Goal: Task Accomplishment & Management: Use online tool/utility

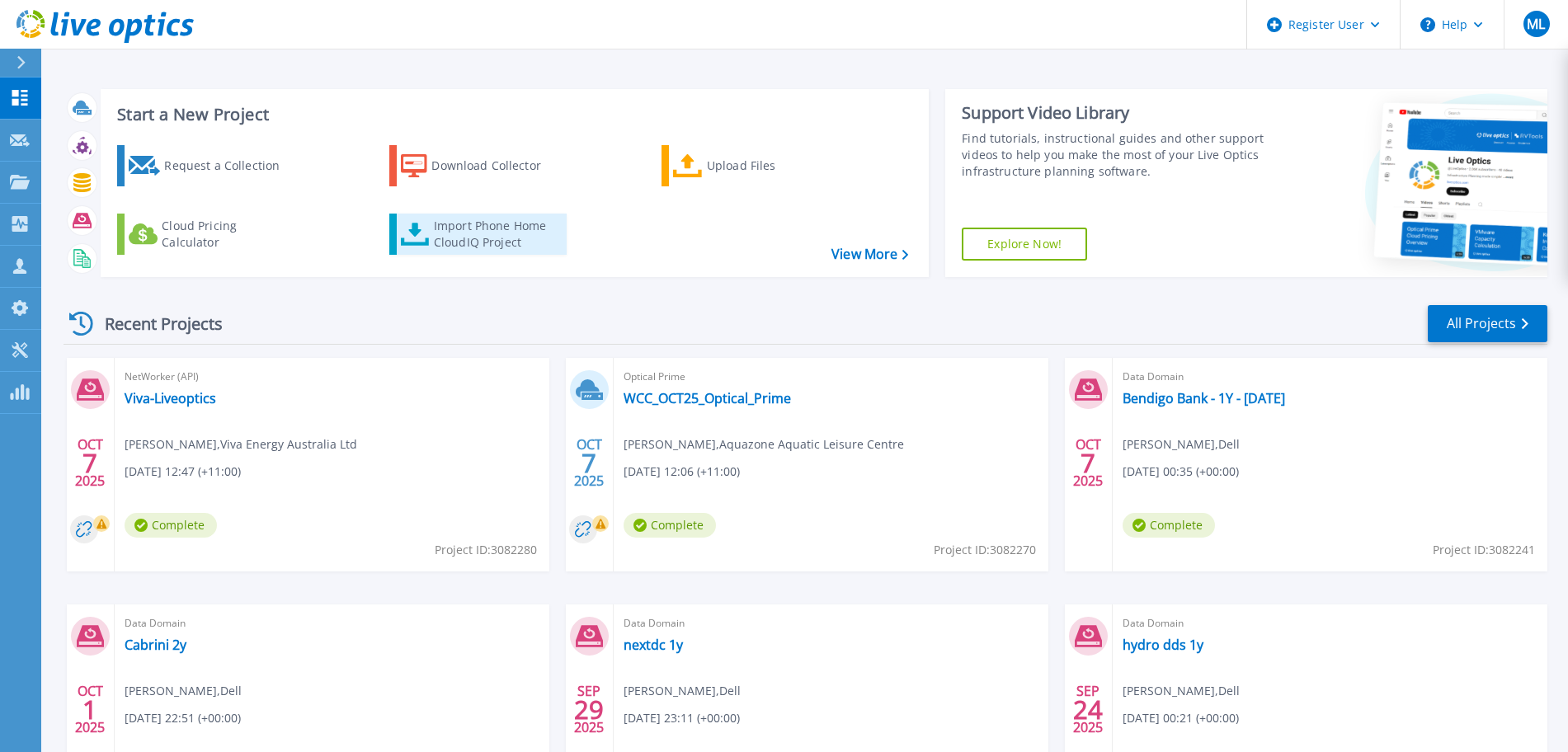
click at [470, 225] on div "Import Phone Home CloudIQ Project" at bounding box center [498, 233] width 128 height 33
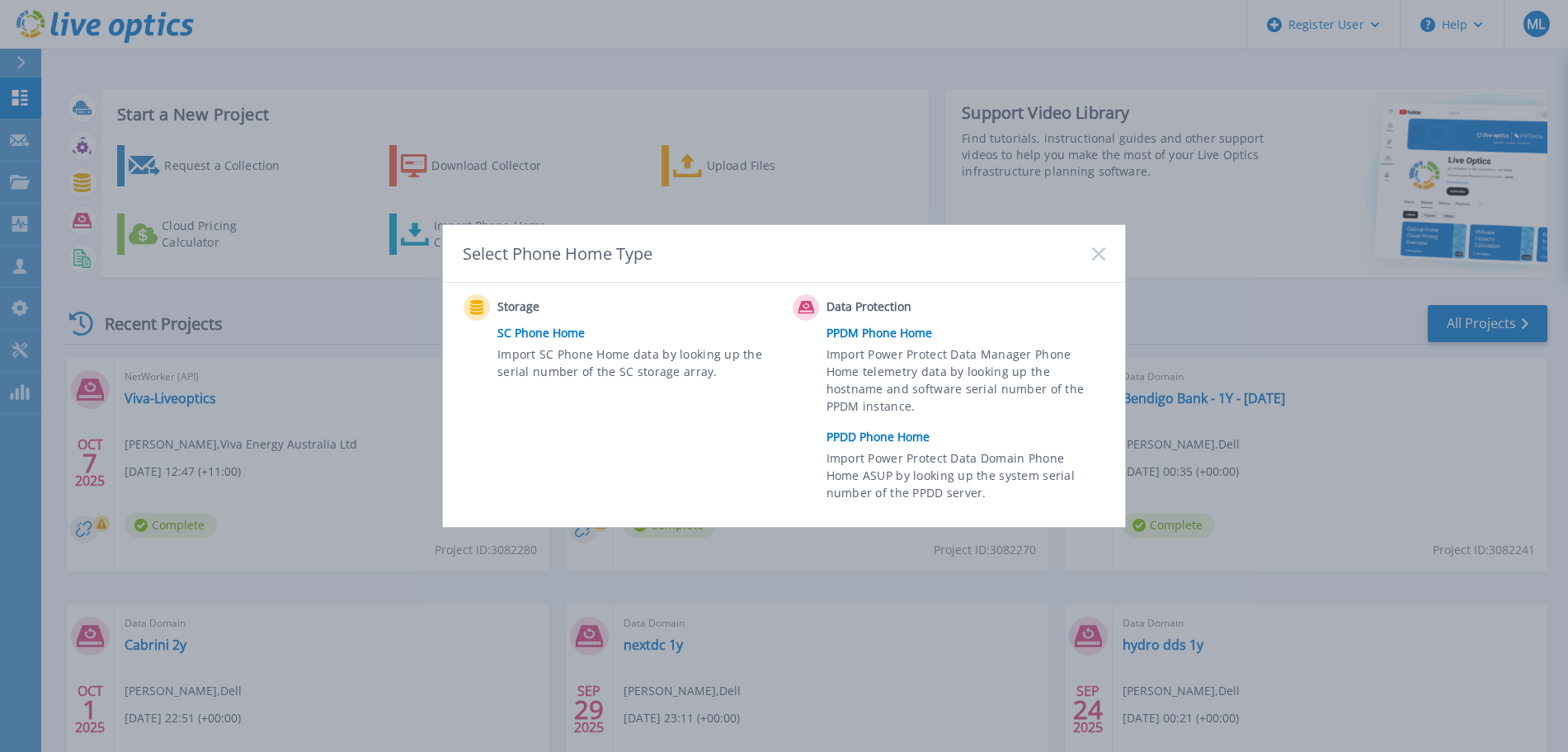
click at [885, 433] on link "PPDD Phone Home" at bounding box center [970, 437] width 287 height 24
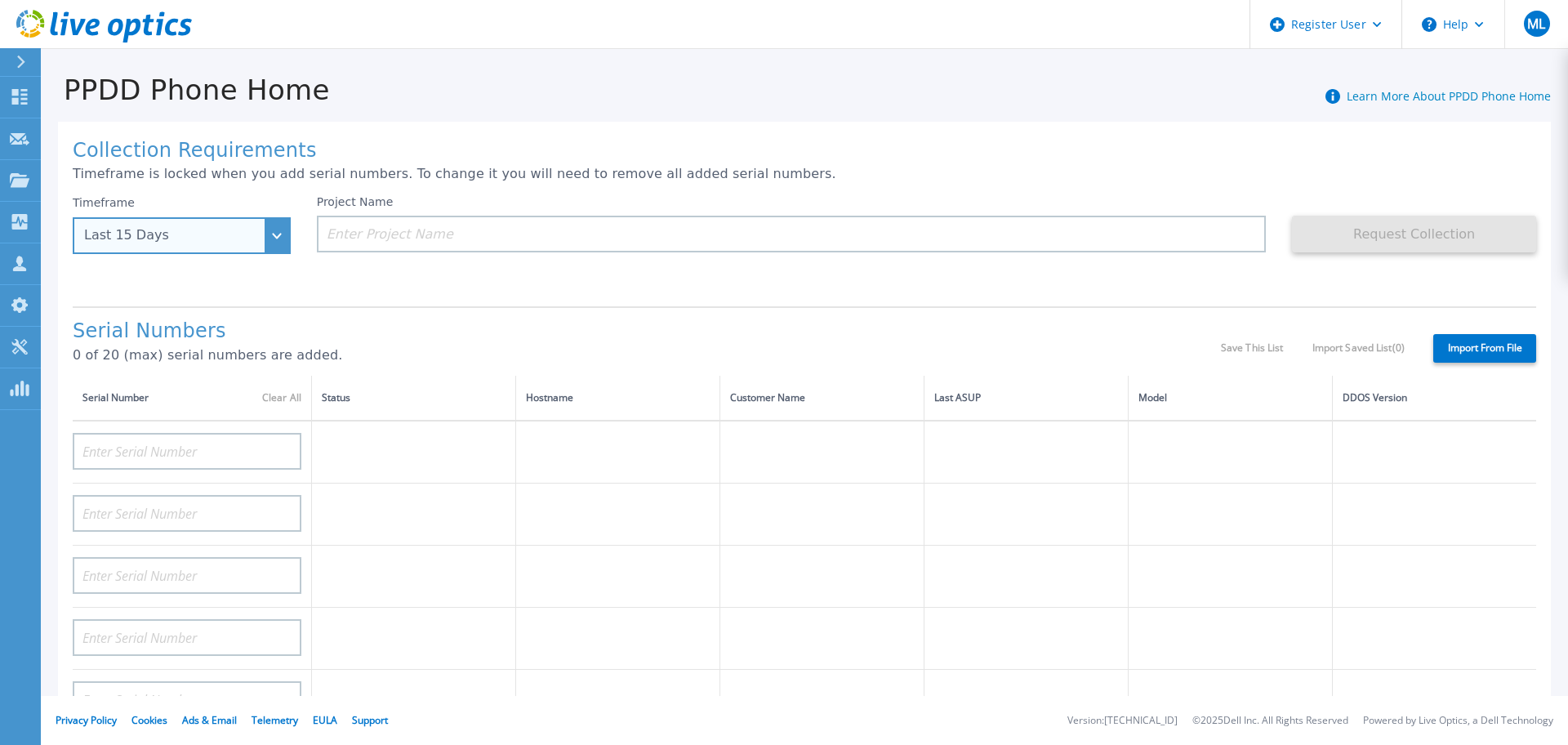
click at [247, 228] on div "Last 15 Days" at bounding box center [173, 235] width 177 height 15
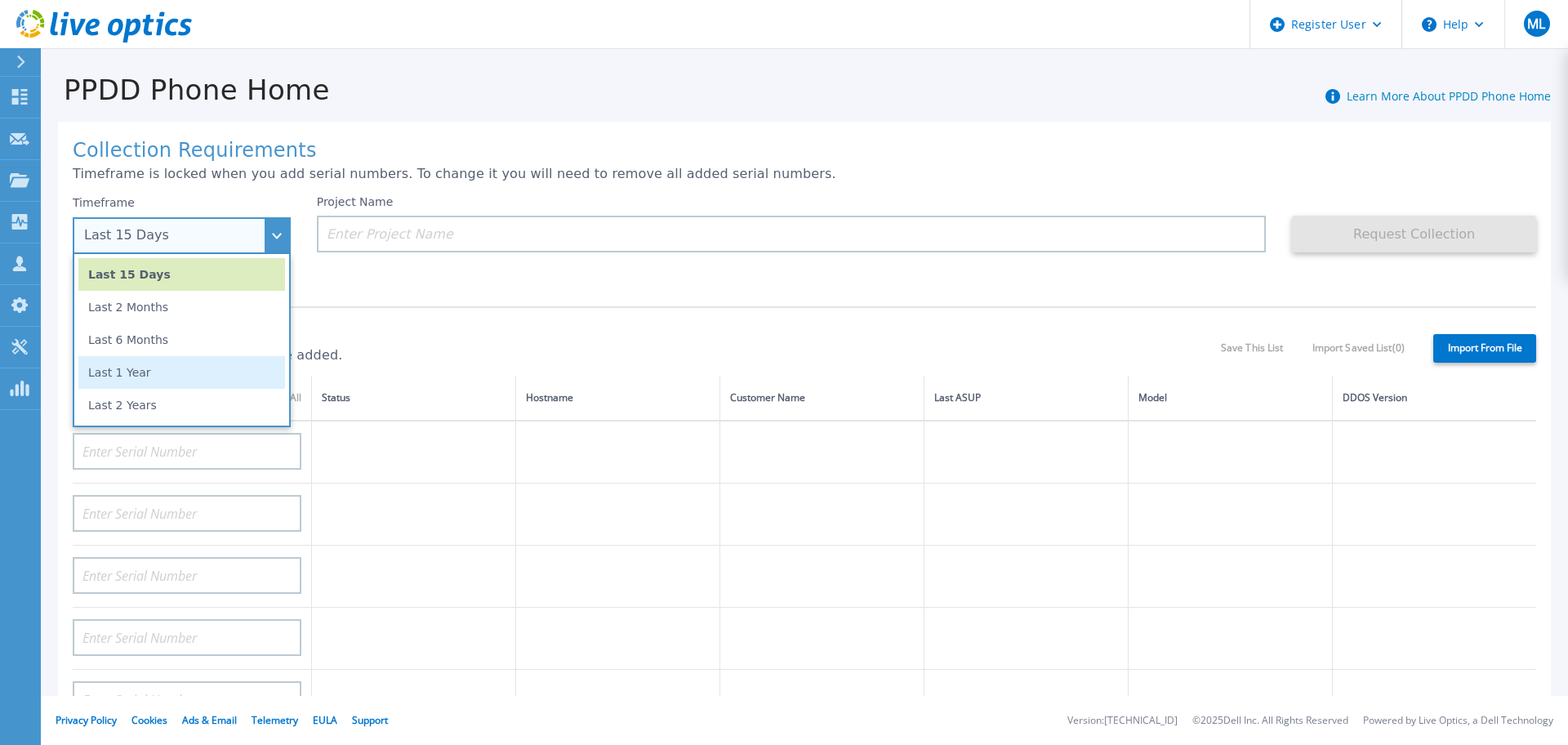
click at [181, 378] on li "Last 1 Year" at bounding box center [181, 372] width 206 height 33
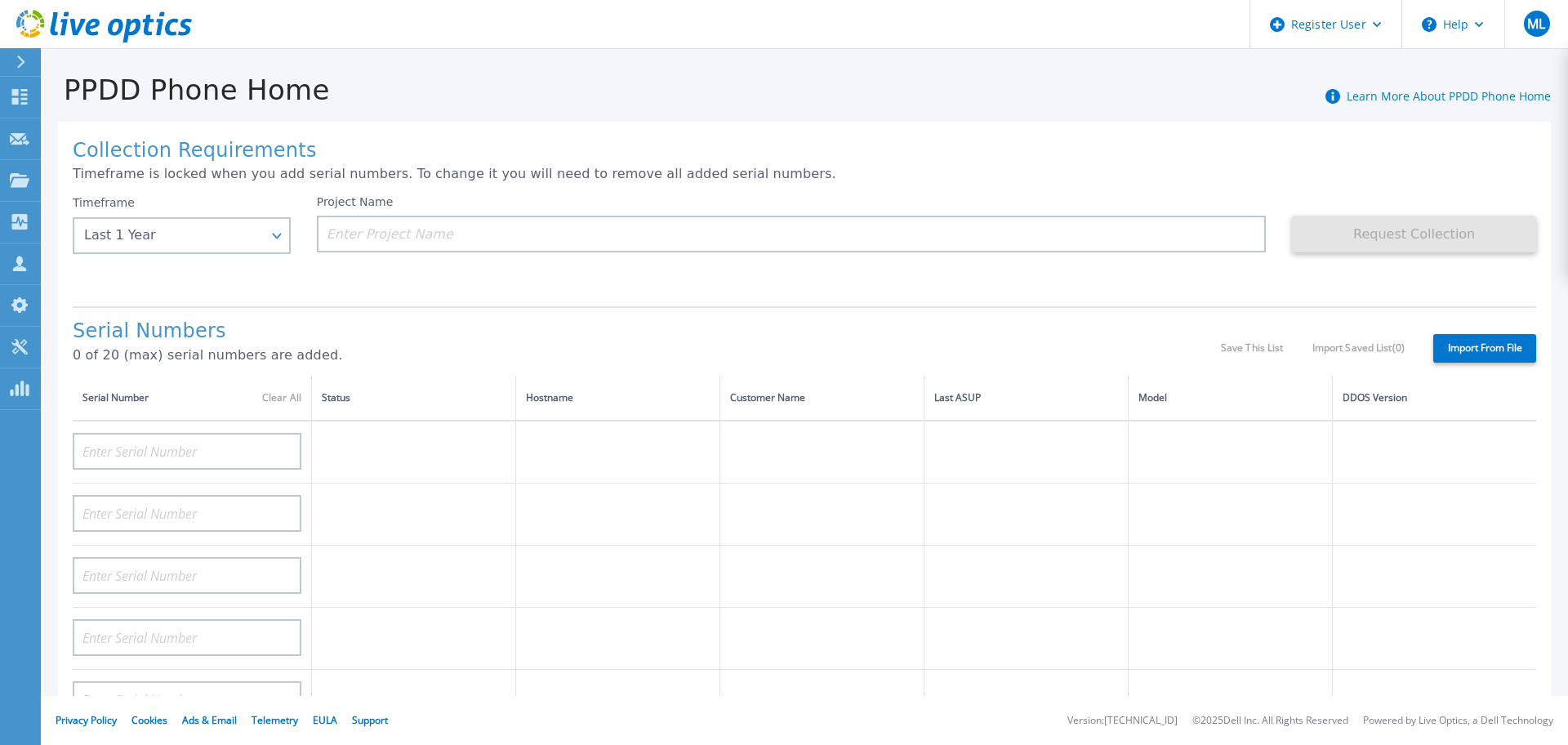
click at [1483, 341] on label "Import From File" at bounding box center [1484, 348] width 103 height 29
click at [0, 0] on input "Import From File" at bounding box center [0, 0] width 0 height 0
type input "CKM00194801408"
type input "CKM00194900661"
type input "CKM00194901910"
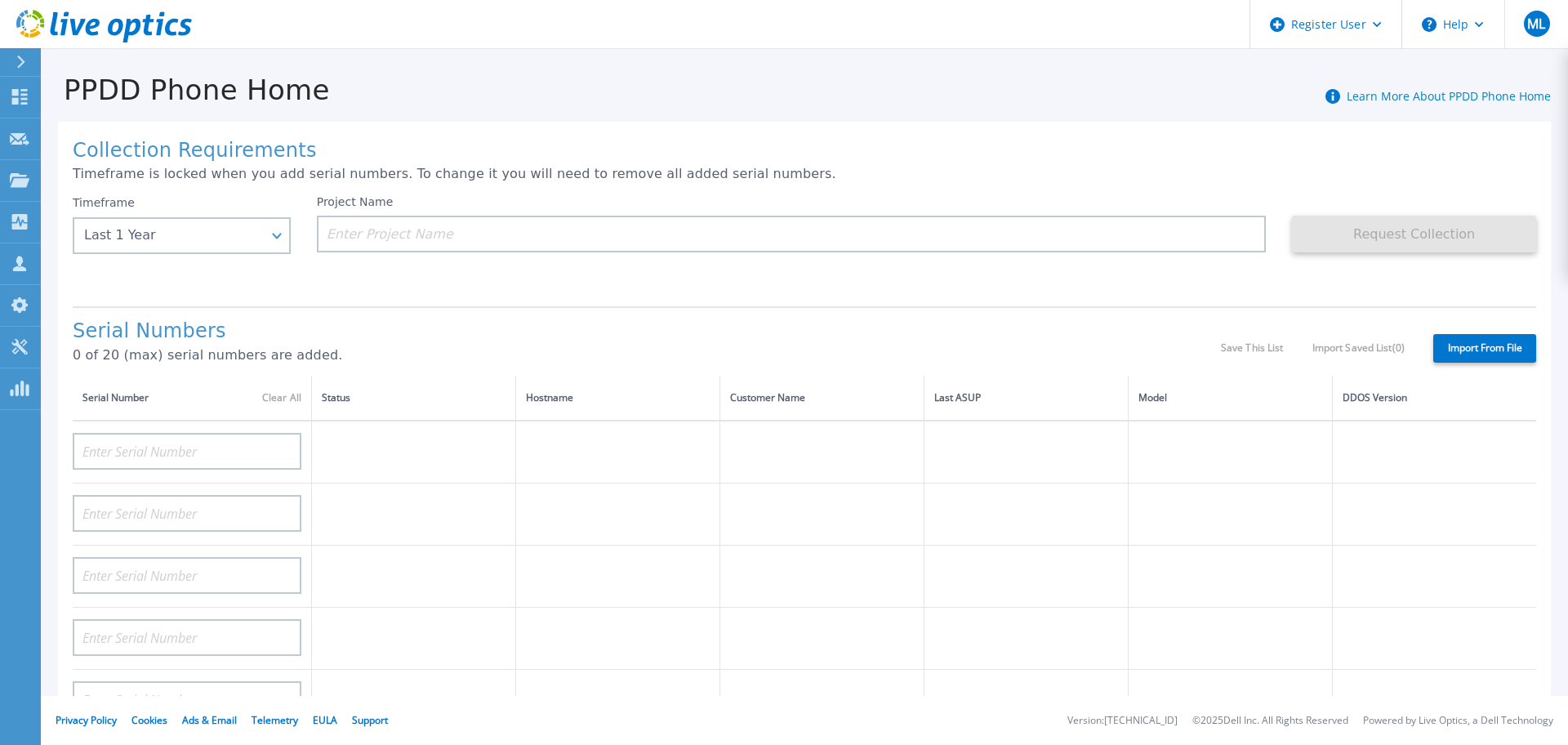
type input "DE410252001094"
type input "DE410252001406"
type input "DE410252001407"
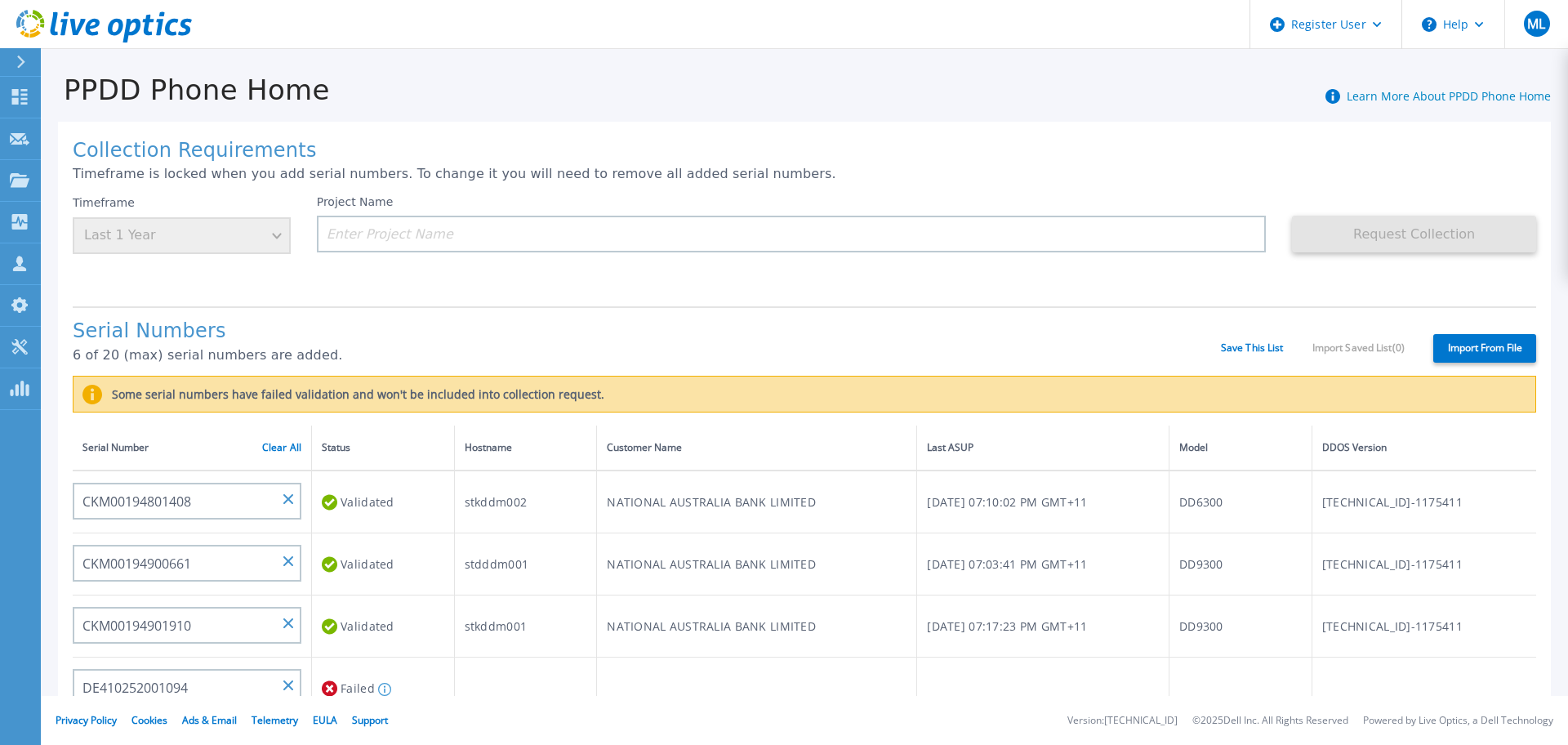
click at [570, 209] on div "Project Name" at bounding box center [791, 224] width 950 height 58
click at [552, 224] on input at bounding box center [791, 234] width 950 height 37
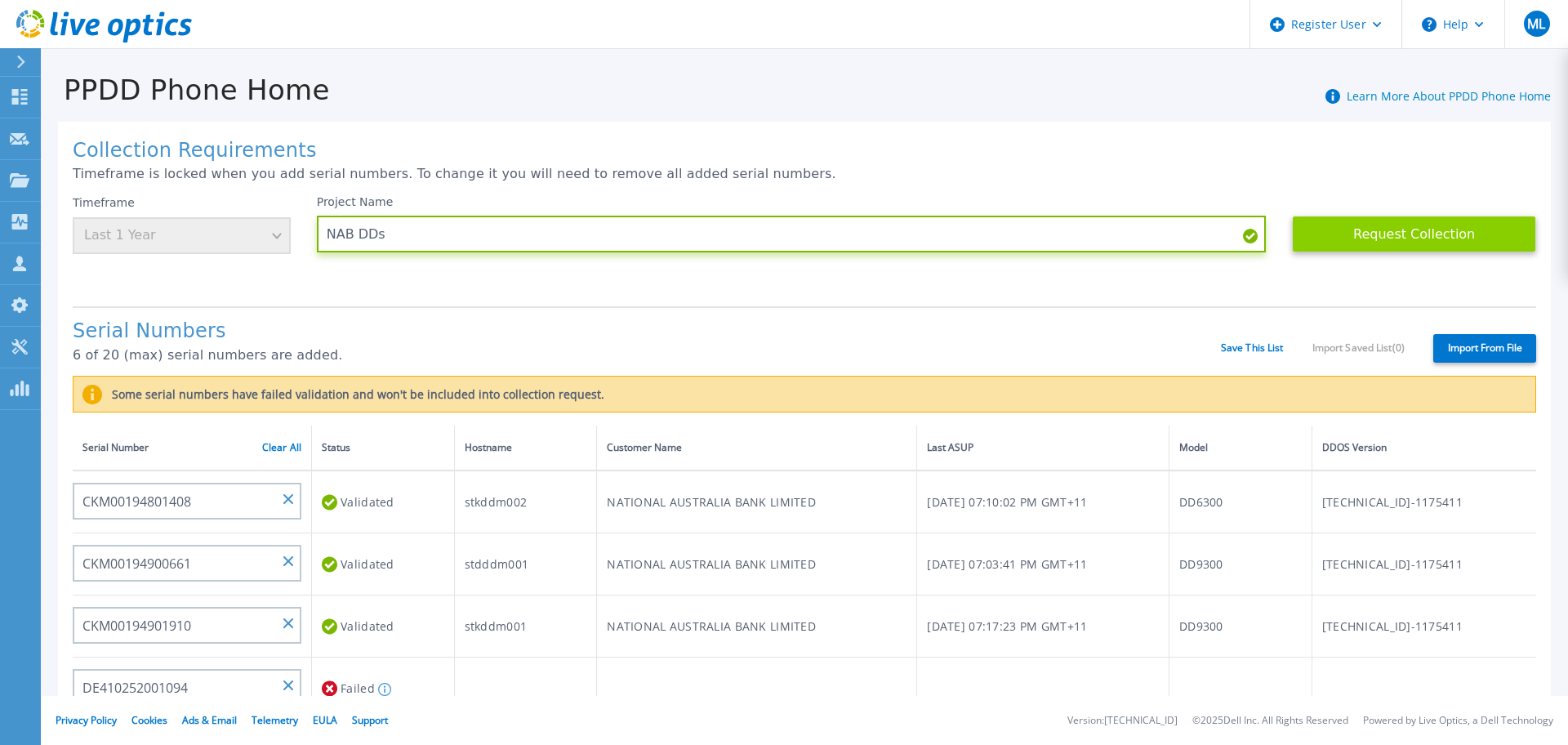
type input "NAB DDs"
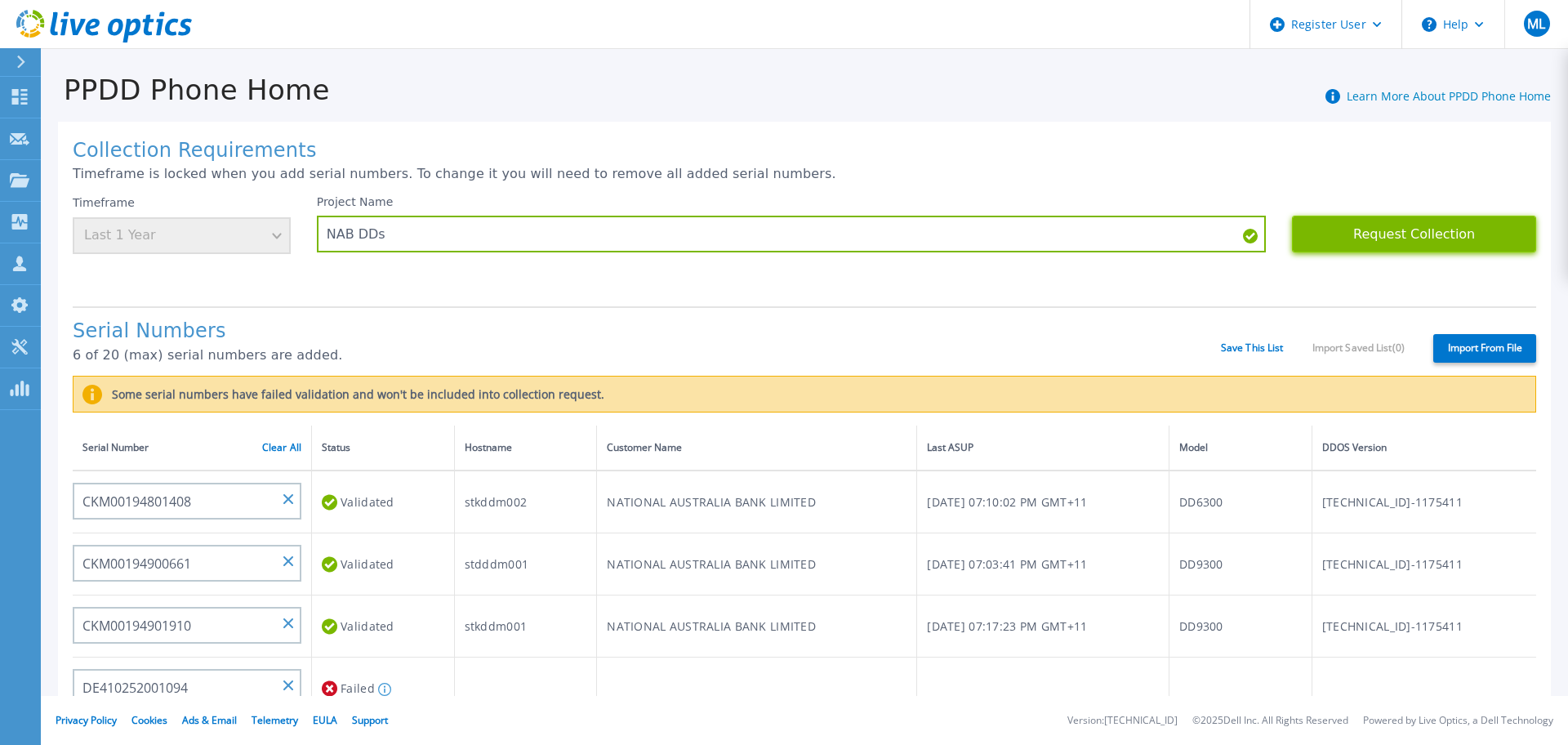
click at [1390, 245] on button "Request Collection" at bounding box center [1414, 234] width 244 height 37
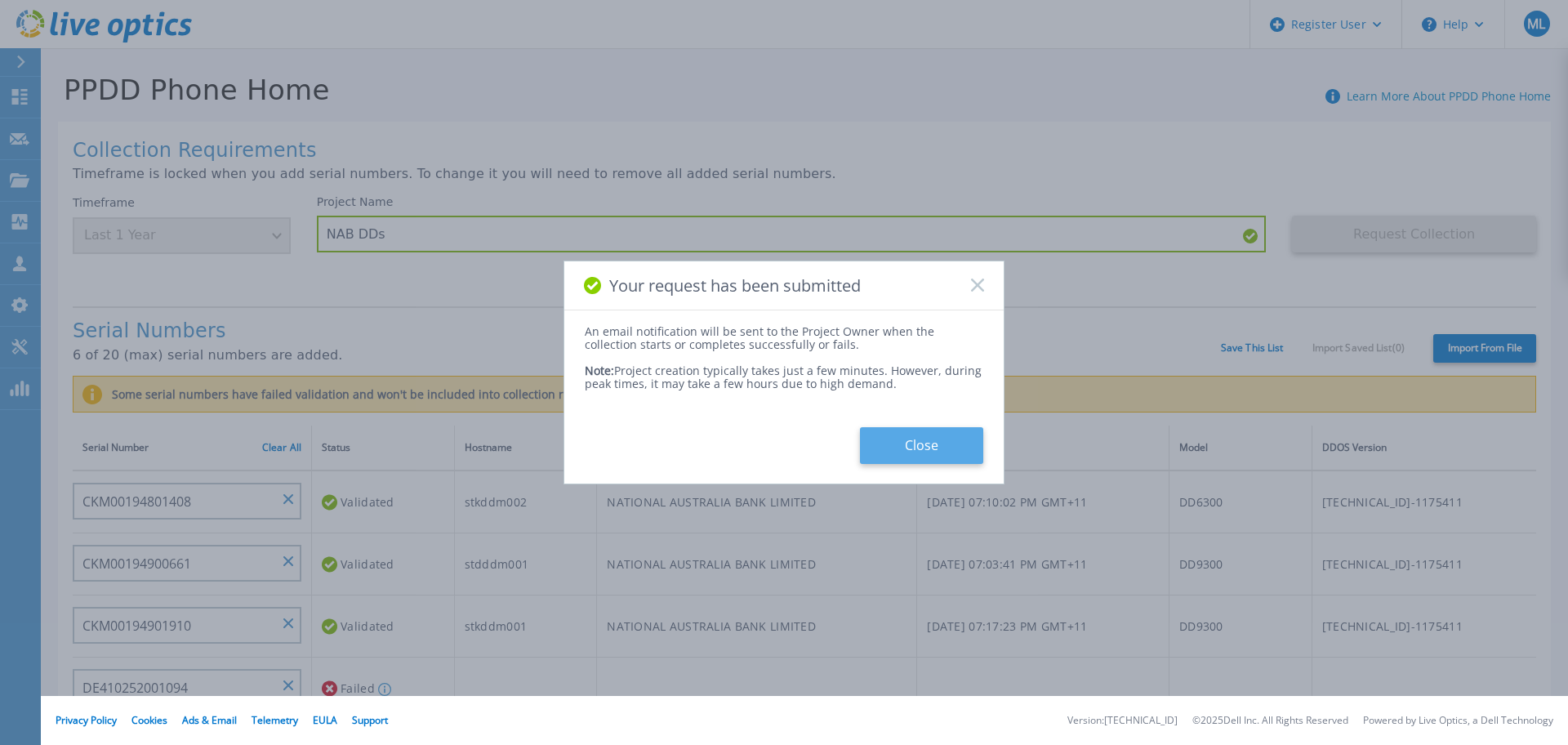
click at [944, 440] on button "Close" at bounding box center [921, 446] width 124 height 37
